Goal: Task Accomplishment & Management: Manage account settings

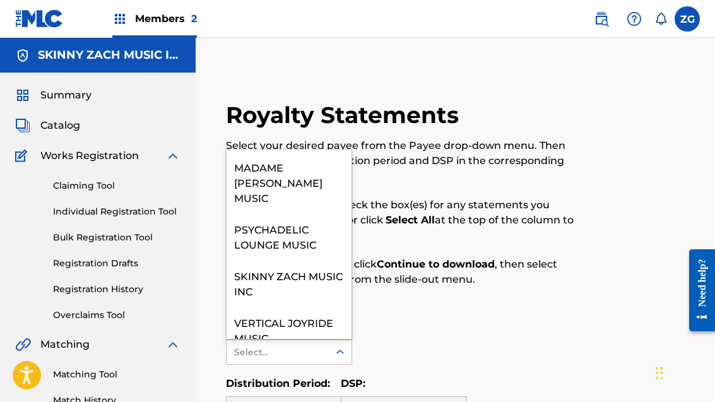
scroll to position [92, 0]
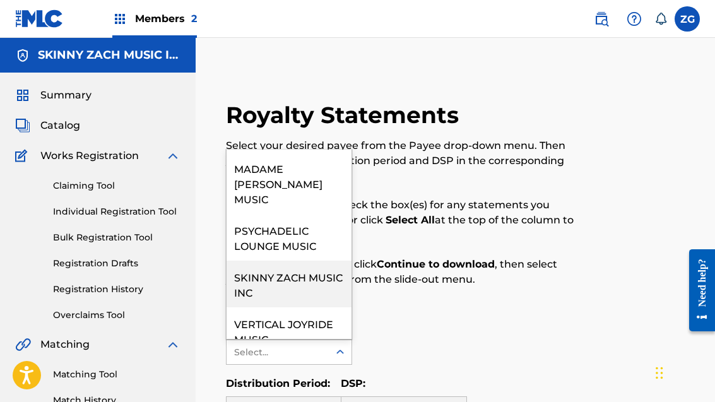
click at [307, 261] on div "SKINNY ZACH MUSIC INC" at bounding box center [289, 284] width 125 height 47
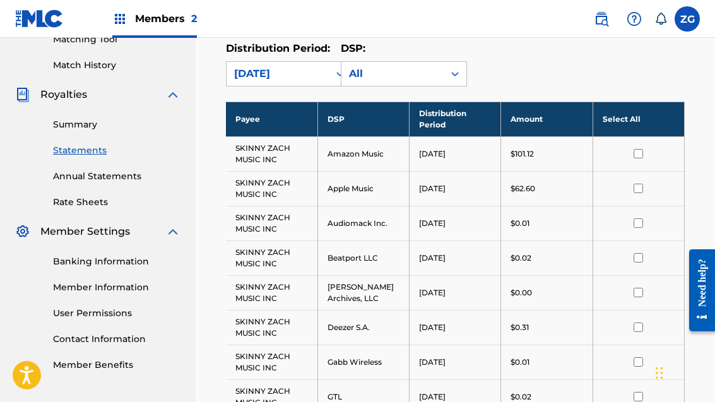
scroll to position [338, 0]
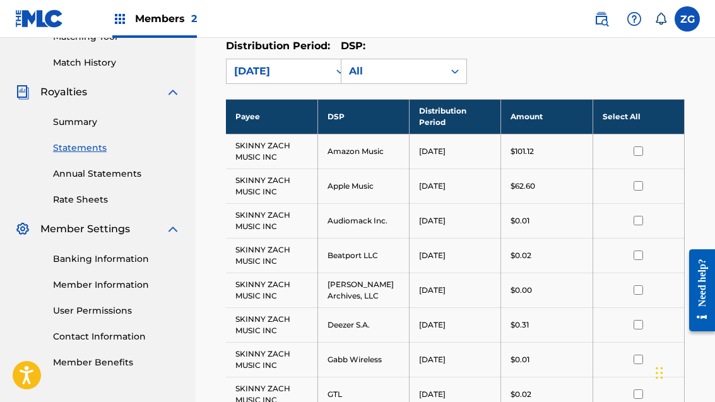
click at [138, 289] on link "Member Information" at bounding box center [117, 284] width 128 height 13
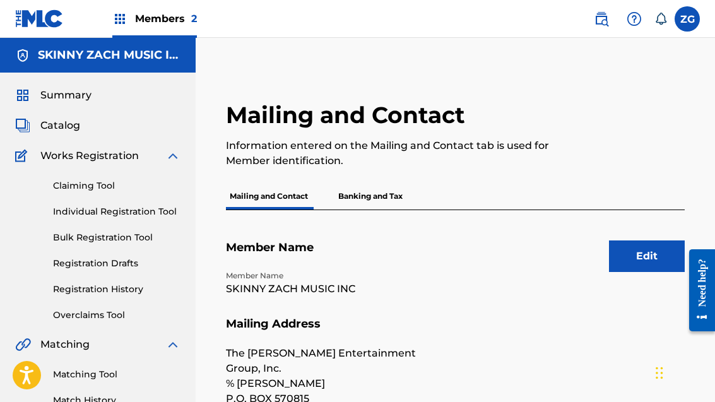
click at [376, 198] on p "Banking and Tax" at bounding box center [371, 196] width 72 height 27
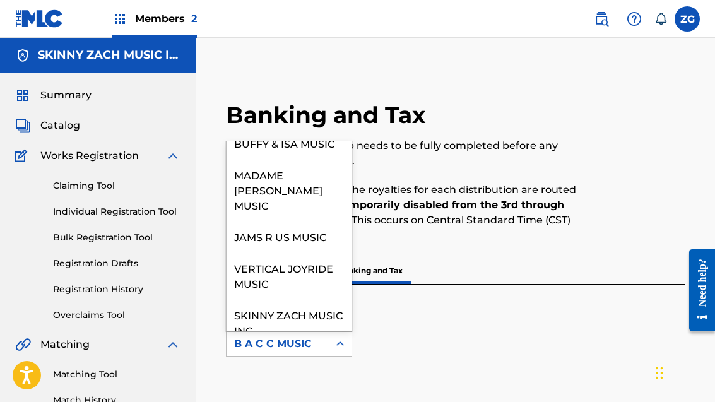
scroll to position [92, 0]
click at [297, 308] on div "SKINNY ZACH MUSIC INC" at bounding box center [289, 322] width 125 height 47
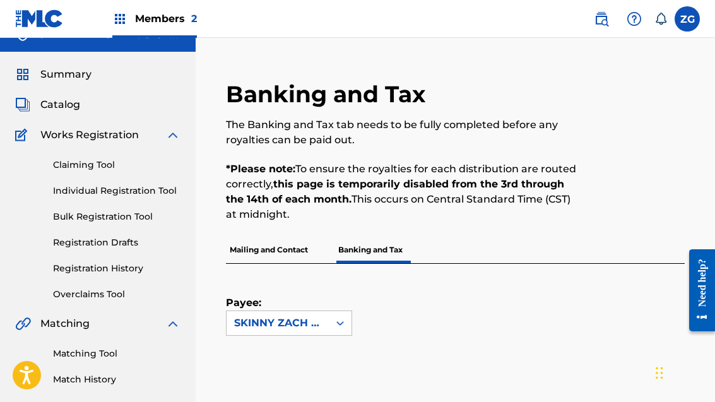
scroll to position [18, 0]
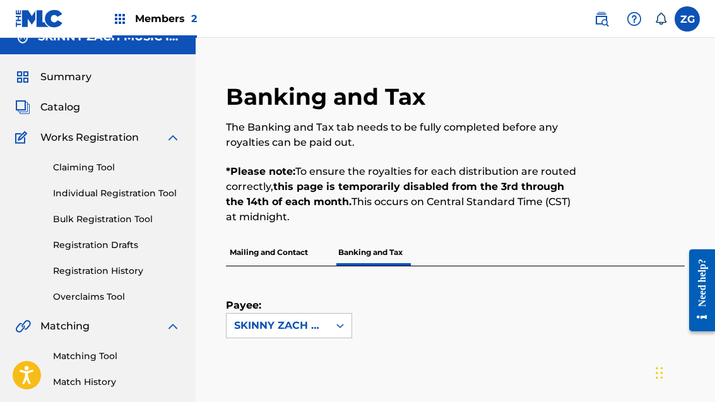
click at [590, 97] on div at bounding box center [632, 161] width 105 height 157
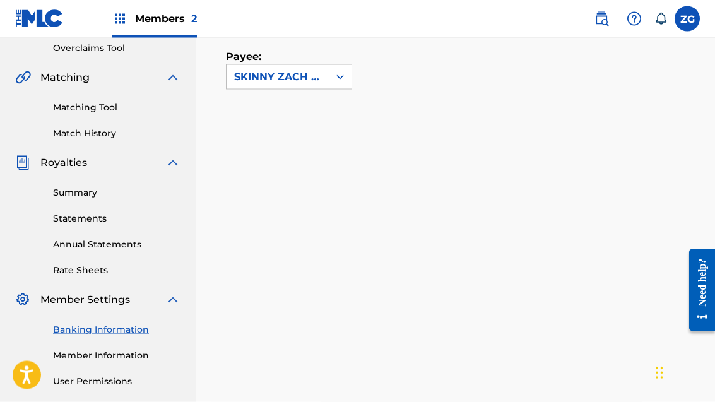
scroll to position [285, 0]
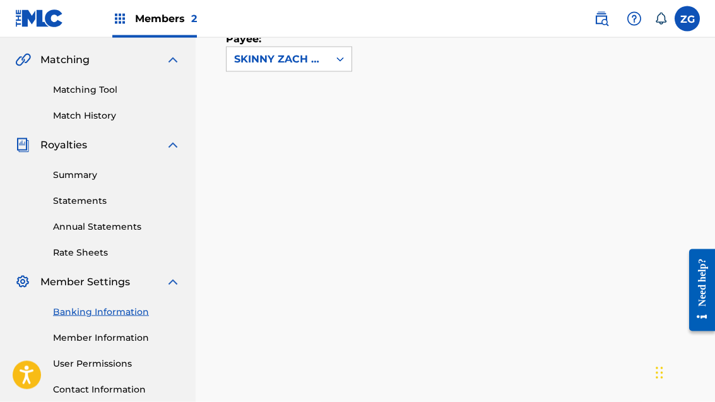
click at [139, 342] on link "Member Information" at bounding box center [117, 338] width 128 height 13
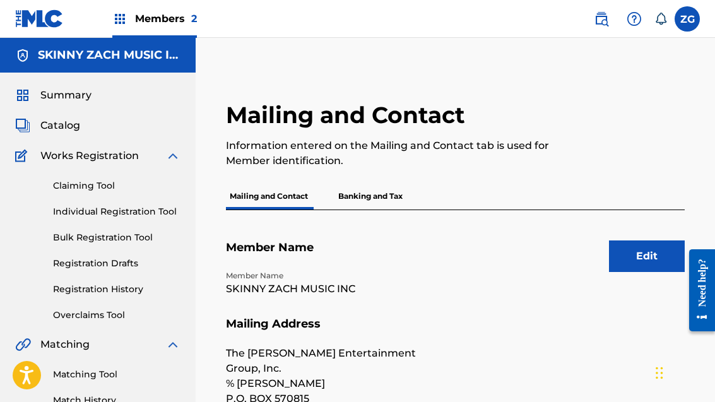
click at [381, 193] on p "Banking and Tax" at bounding box center [371, 196] width 72 height 27
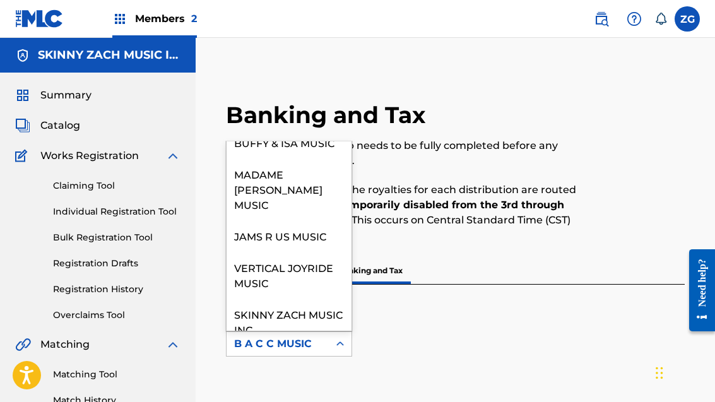
scroll to position [92, 0]
click at [297, 311] on div "SKINNY ZACH MUSIC INC" at bounding box center [289, 322] width 125 height 47
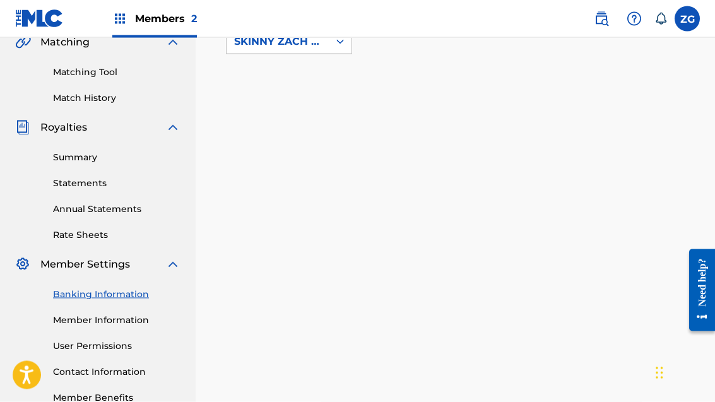
scroll to position [302, 0]
click at [133, 318] on link "Member Information" at bounding box center [117, 320] width 128 height 13
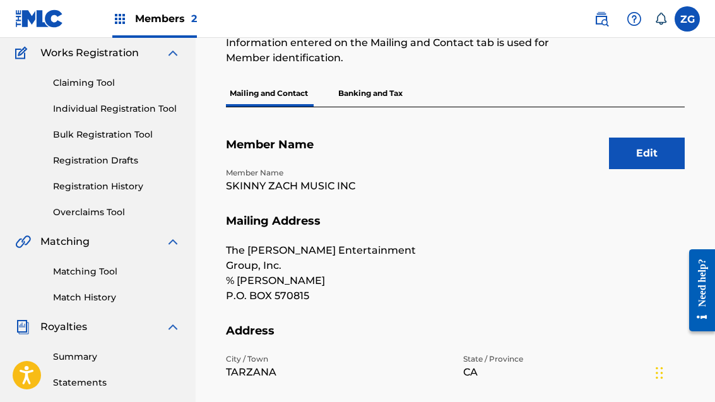
scroll to position [104, 0]
click at [647, 153] on button "Edit" at bounding box center [647, 153] width 76 height 32
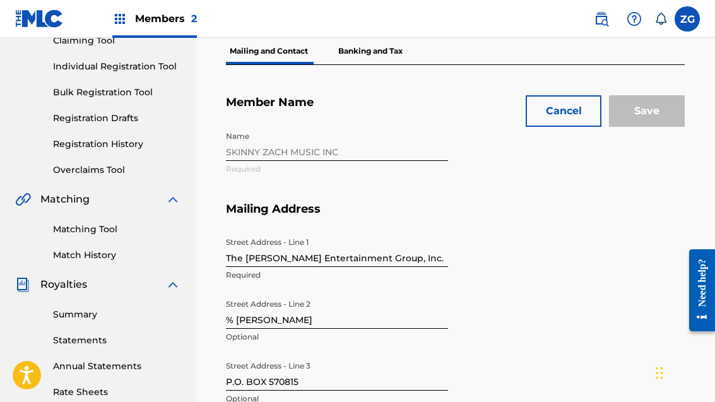
scroll to position [0, 0]
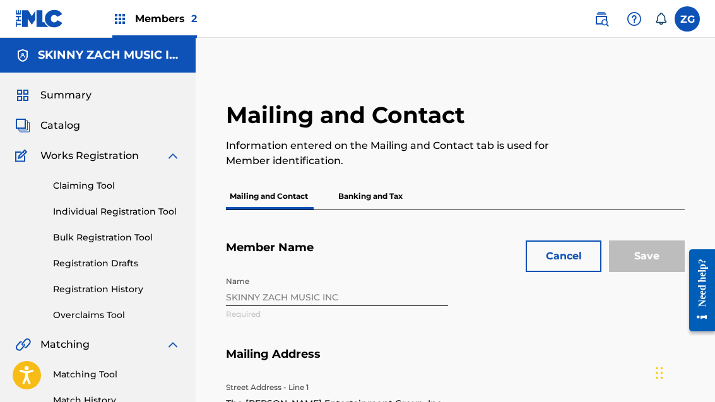
click at [570, 249] on button "Cancel" at bounding box center [564, 257] width 76 height 32
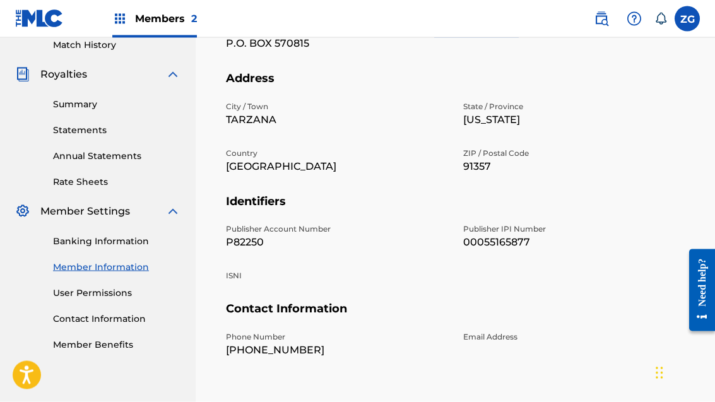
scroll to position [365, 0]
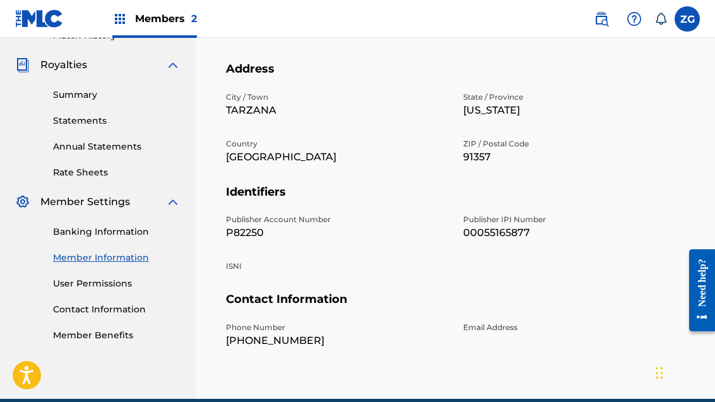
click at [476, 332] on div "Phone Number [PHONE_NUMBER] Email Address" at bounding box center [455, 345] width 459 height 47
click at [500, 328] on div "Email Address" at bounding box center [575, 335] width 222 height 27
click at [532, 330] on div "Email Address" at bounding box center [575, 335] width 222 height 27
click at [515, 330] on div "Email Address" at bounding box center [575, 335] width 222 height 27
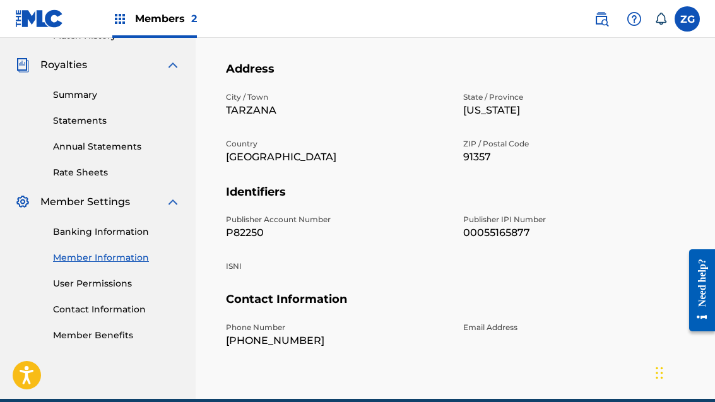
click at [514, 330] on div "Email Address" at bounding box center [575, 335] width 222 height 27
click at [503, 332] on div "Phone Number [PHONE_NUMBER] Email Address" at bounding box center [455, 345] width 459 height 47
click at [529, 323] on div "Email Address" at bounding box center [575, 335] width 222 height 27
click at [121, 307] on link "Contact Information" at bounding box center [117, 309] width 128 height 13
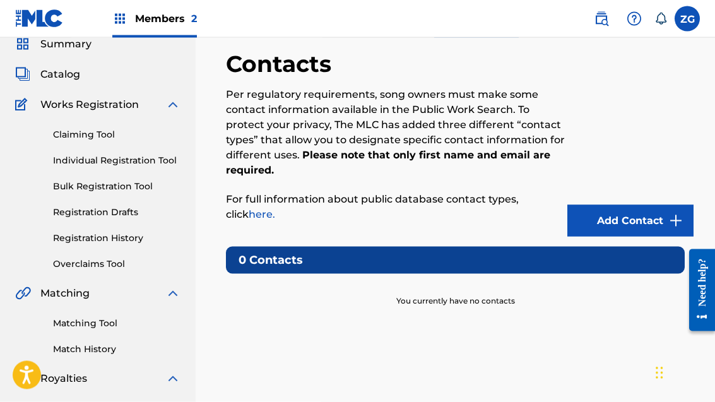
scroll to position [52, 0]
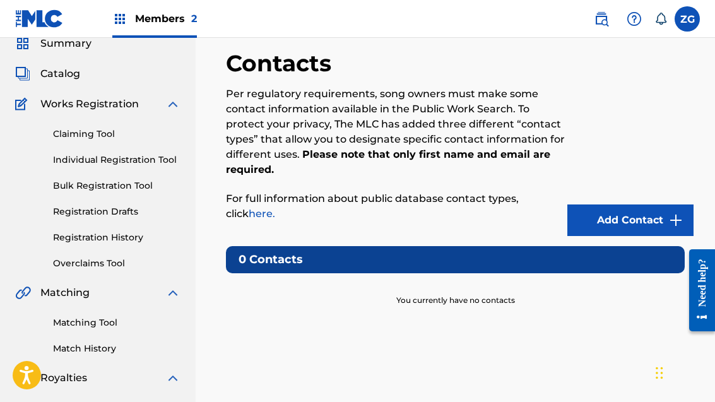
click at [678, 220] on img at bounding box center [676, 220] width 15 height 15
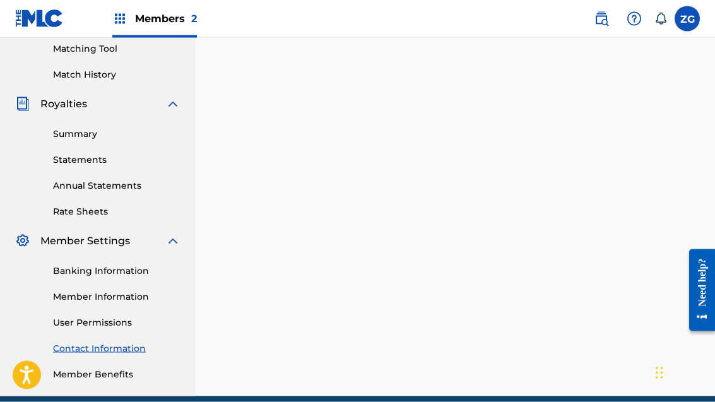
scroll to position [340, 0]
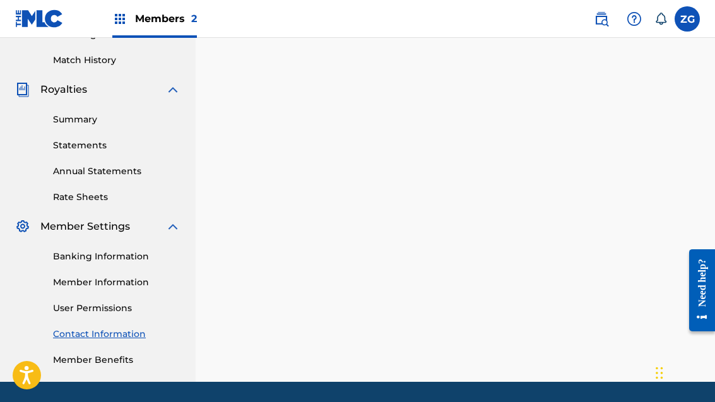
click at [129, 283] on link "Member Information" at bounding box center [117, 282] width 128 height 13
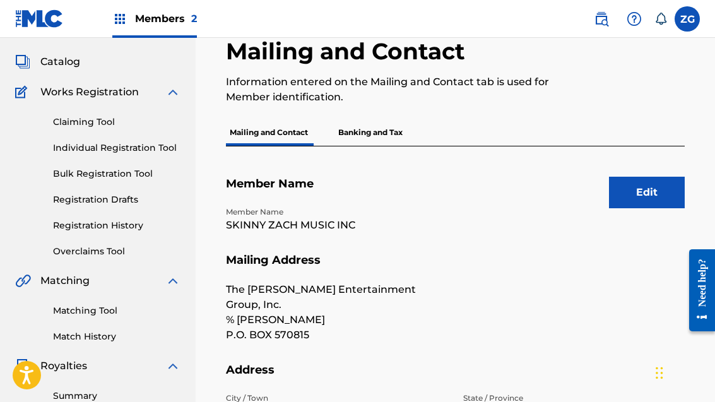
scroll to position [51, 0]
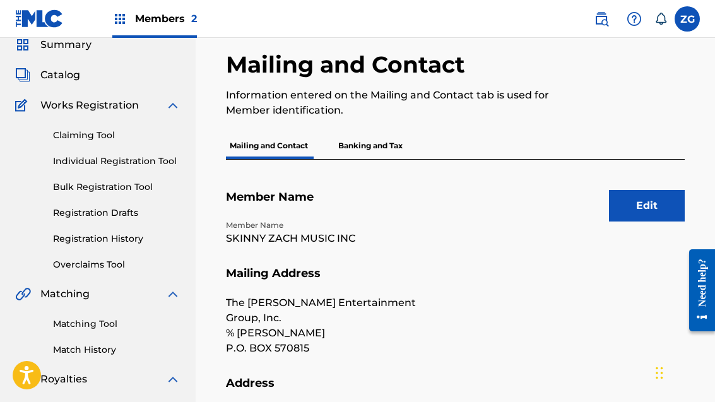
click at [379, 141] on p "Banking and Tax" at bounding box center [371, 146] width 72 height 27
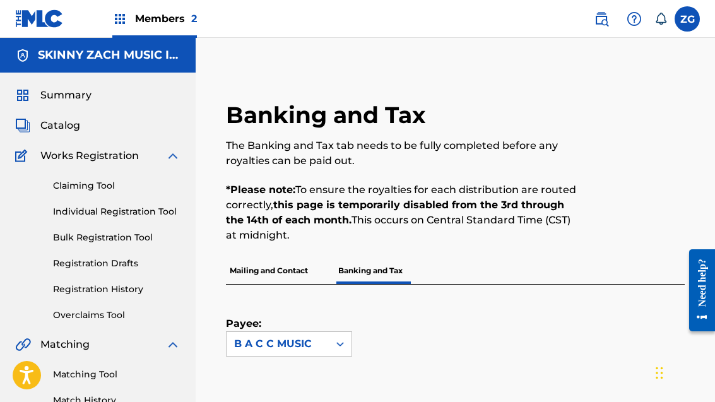
click at [344, 348] on icon at bounding box center [340, 344] width 13 height 13
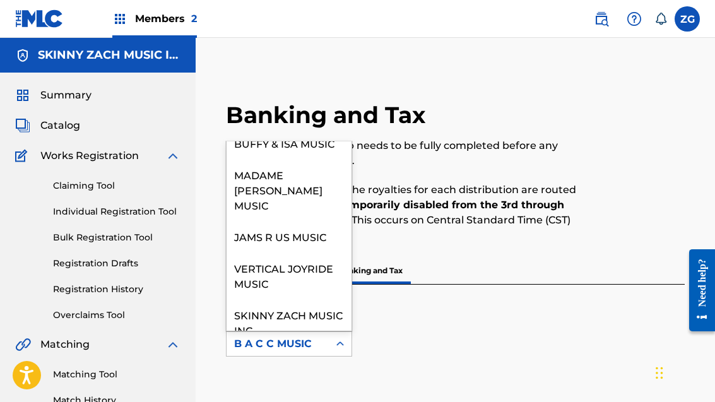
scroll to position [92, 0]
click at [297, 307] on div "SKINNY ZACH MUSIC INC" at bounding box center [289, 322] width 125 height 47
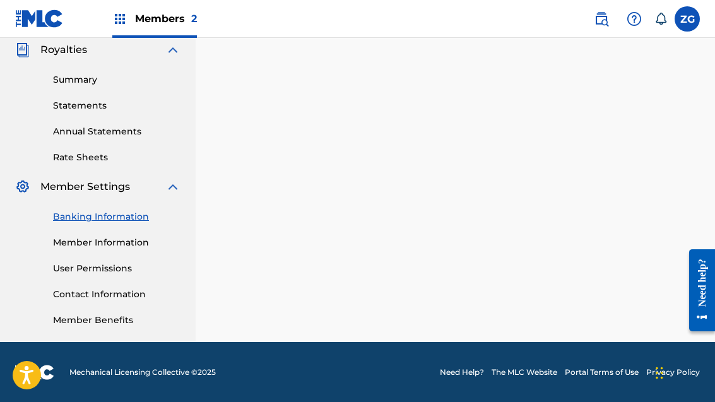
scroll to position [381, 0]
